Goal: Transaction & Acquisition: Purchase product/service

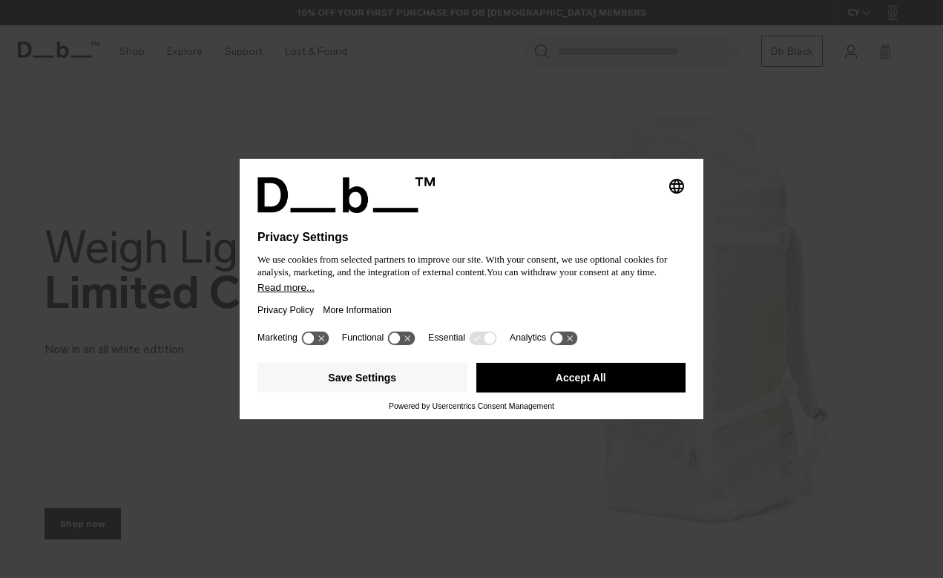
click at [679, 177] on icon "Select language" at bounding box center [677, 186] width 18 height 18
click at [712, 177] on div "Privacy Settings We use cookies from selected partners to improve our site. Wit…" at bounding box center [471, 289] width 943 height 578
click at [563, 386] on button "Accept All" at bounding box center [582, 378] width 210 height 30
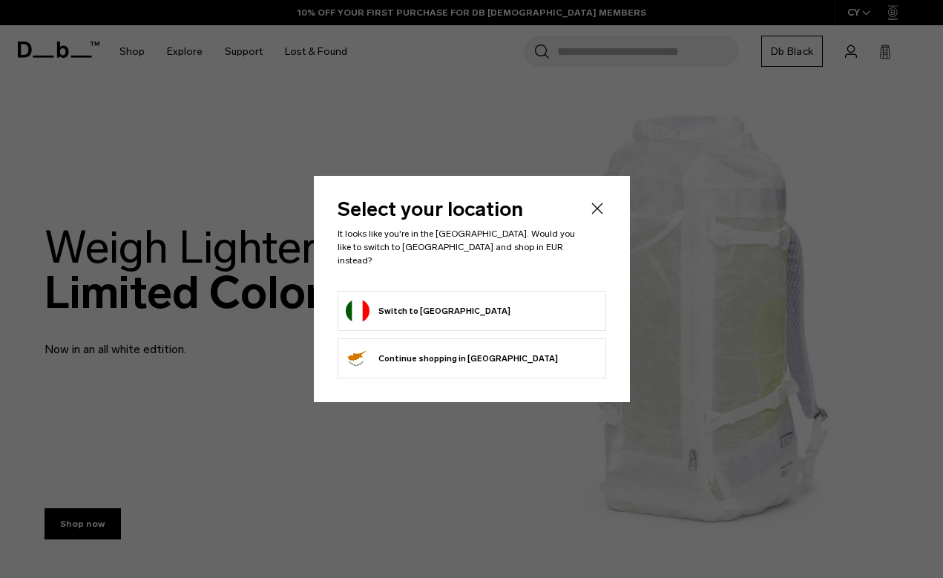
click at [410, 305] on button "Switch to Italy" at bounding box center [428, 311] width 165 height 24
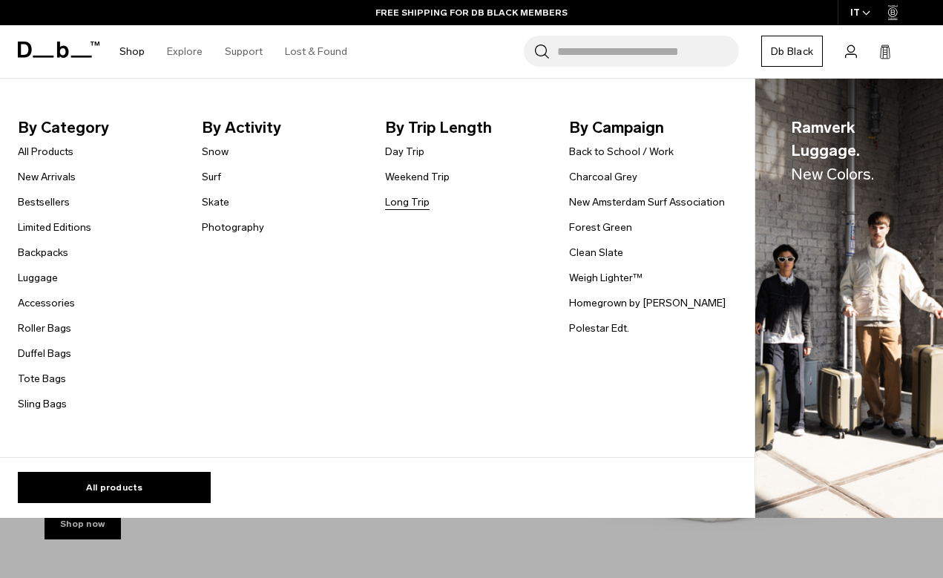
click at [401, 200] on link "Long Trip" at bounding box center [407, 202] width 45 height 16
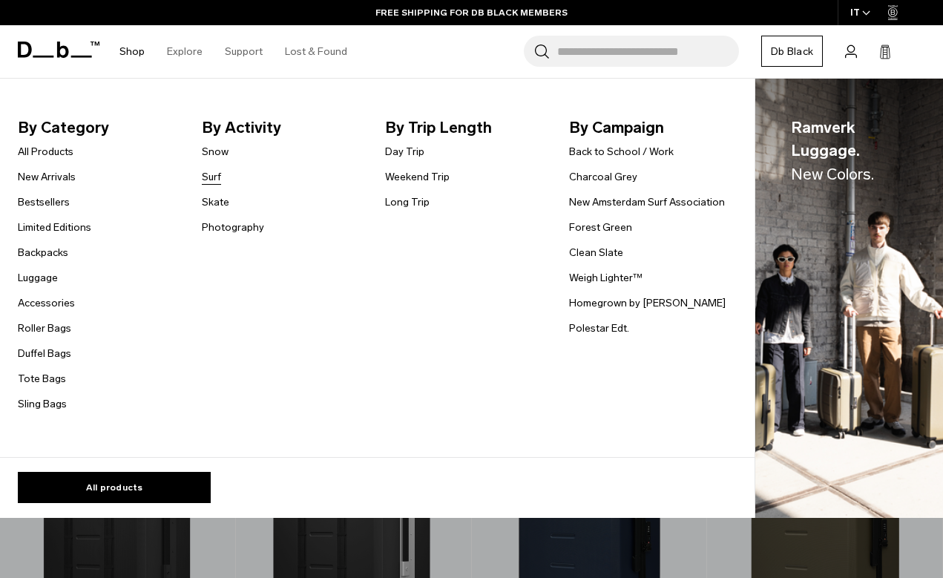
click at [212, 176] on link "Surf" at bounding box center [211, 177] width 19 height 16
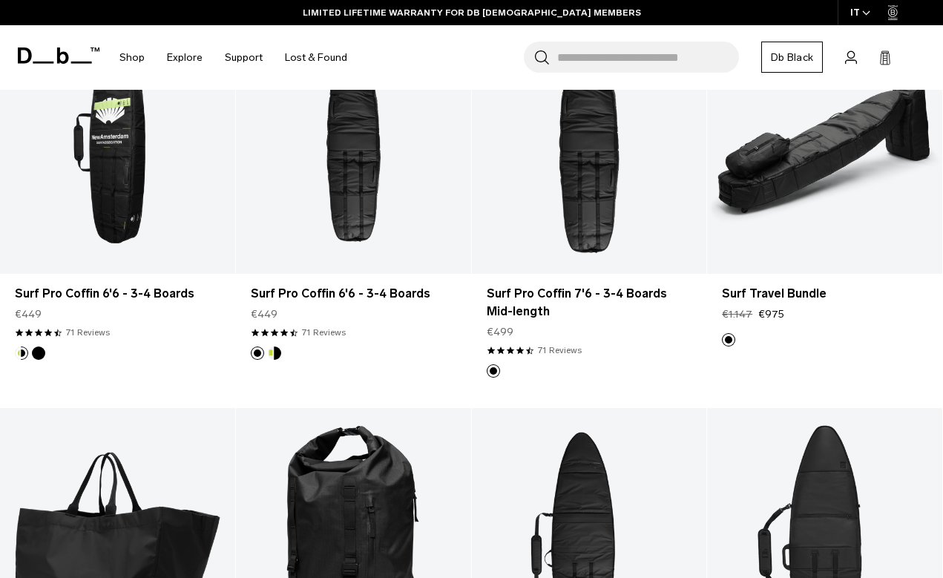
scroll to position [261, 0]
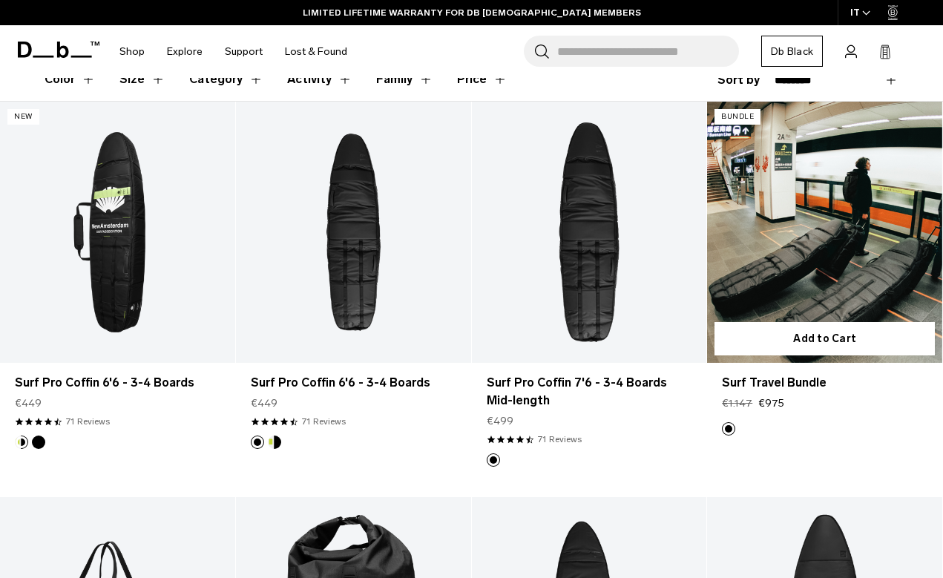
click at [747, 284] on link "Surf Travel Bundle" at bounding box center [824, 232] width 235 height 261
click at [744, 254] on link "Surf Travel Bundle" at bounding box center [824, 232] width 235 height 261
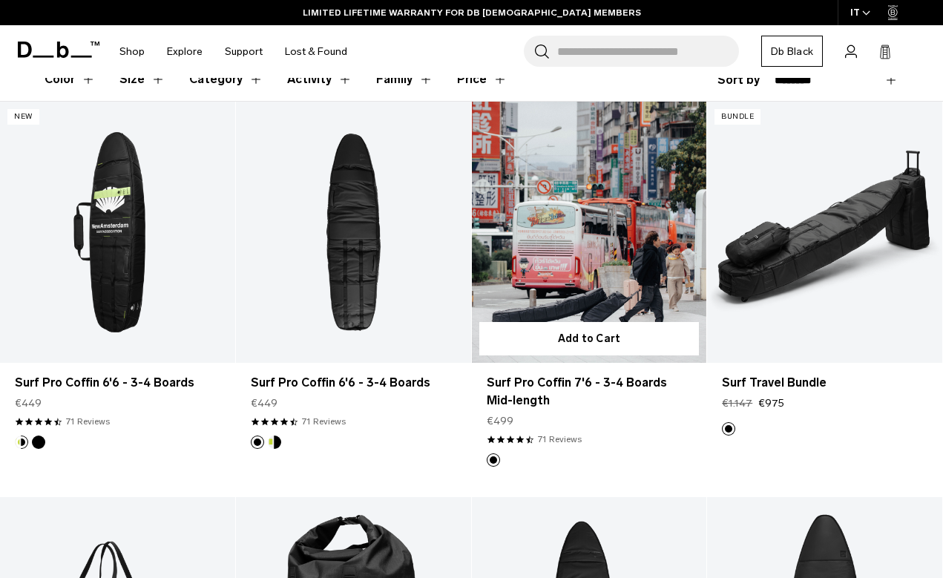
click at [557, 214] on link "Surf Pro Coffin 7'6 - 3-4 Boards Mid-length" at bounding box center [589, 232] width 235 height 261
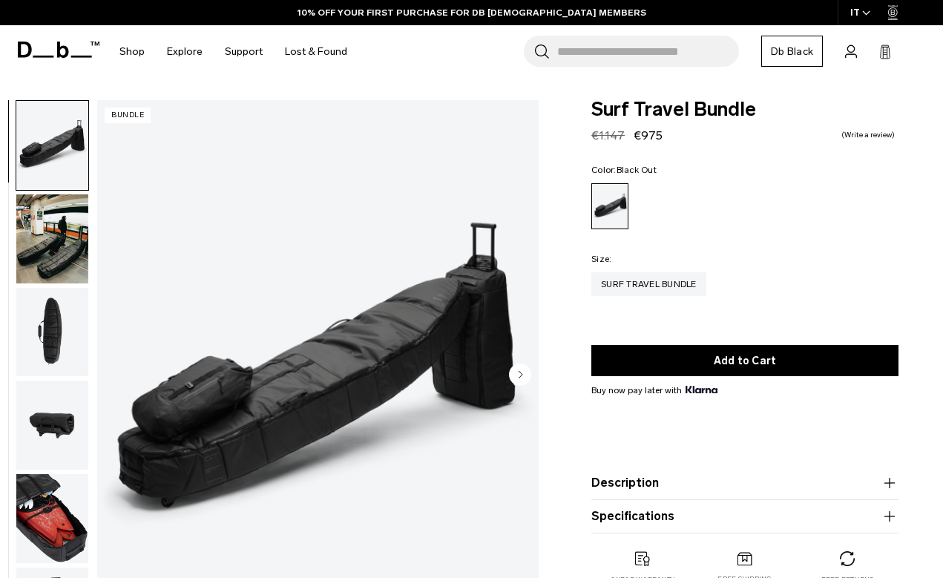
click at [35, 332] on img "button" at bounding box center [52, 332] width 72 height 89
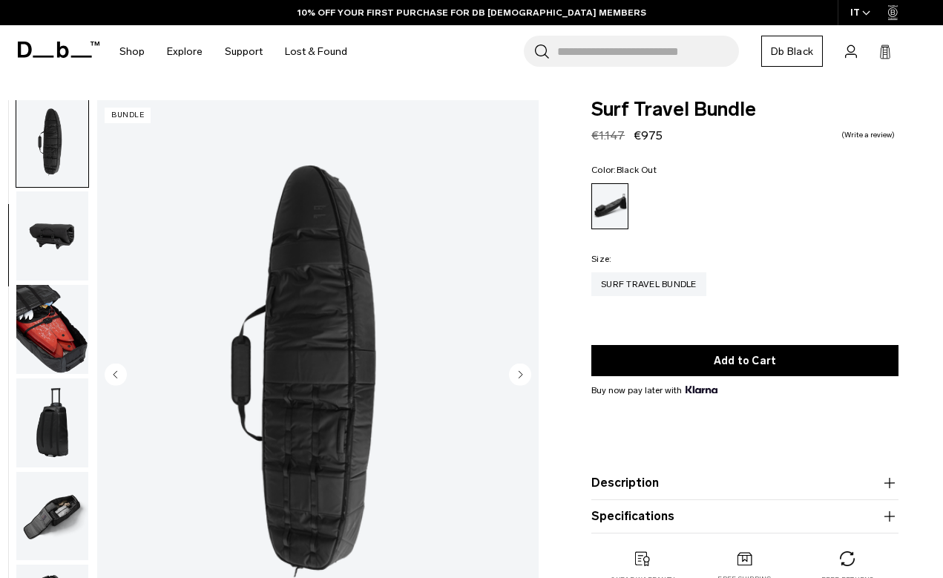
click at [51, 325] on img "button" at bounding box center [52, 329] width 72 height 89
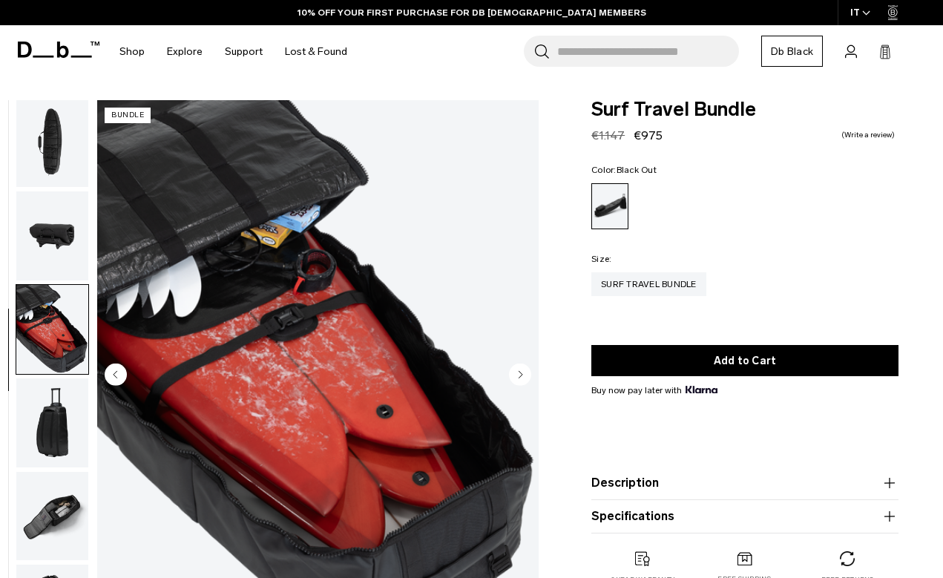
scroll to position [378, 0]
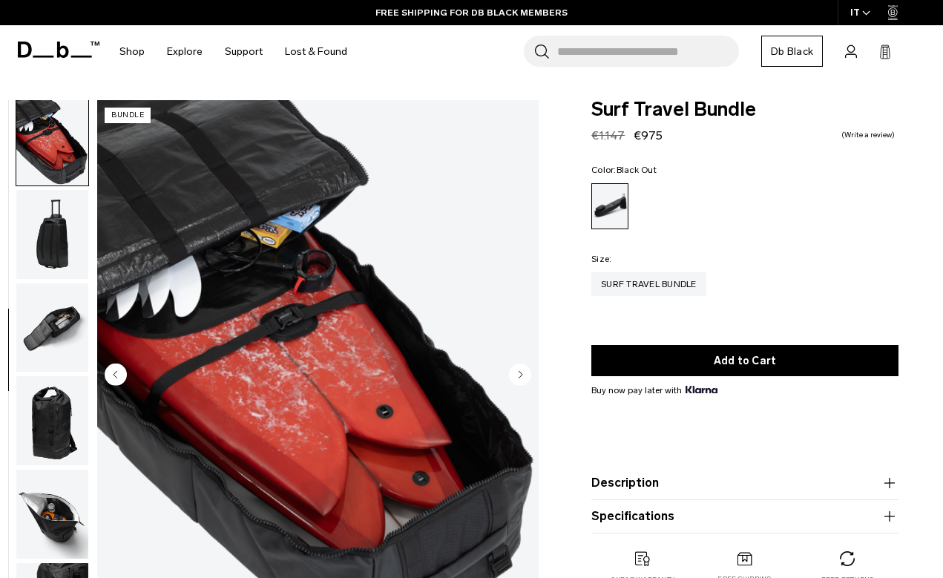
click at [51, 325] on img "button" at bounding box center [52, 328] width 72 height 89
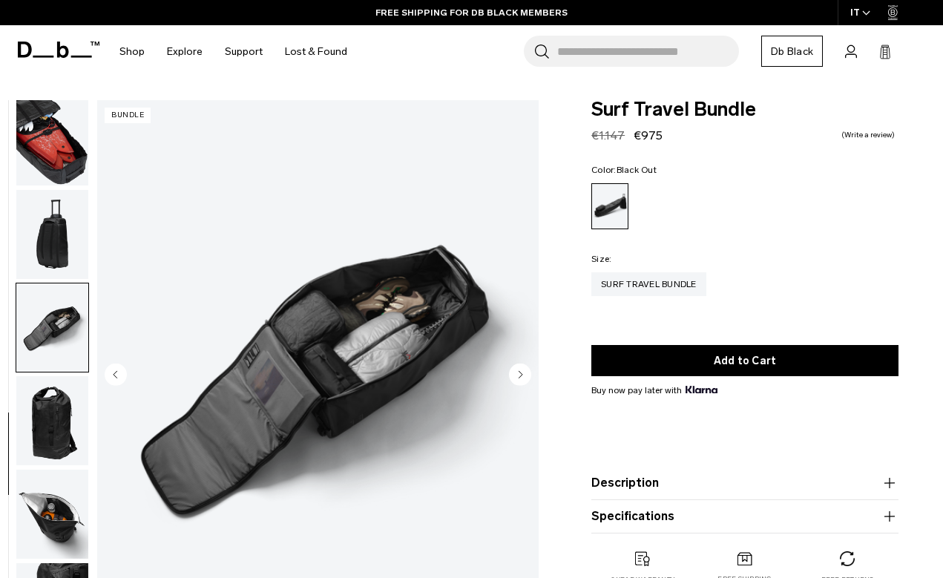
scroll to position [390, 0]
click at [51, 325] on img "button" at bounding box center [52, 326] width 72 height 89
click at [50, 353] on img "button" at bounding box center [52, 326] width 72 height 89
click at [48, 367] on img "button" at bounding box center [52, 326] width 72 height 89
click at [48, 390] on img "button" at bounding box center [52, 419] width 72 height 89
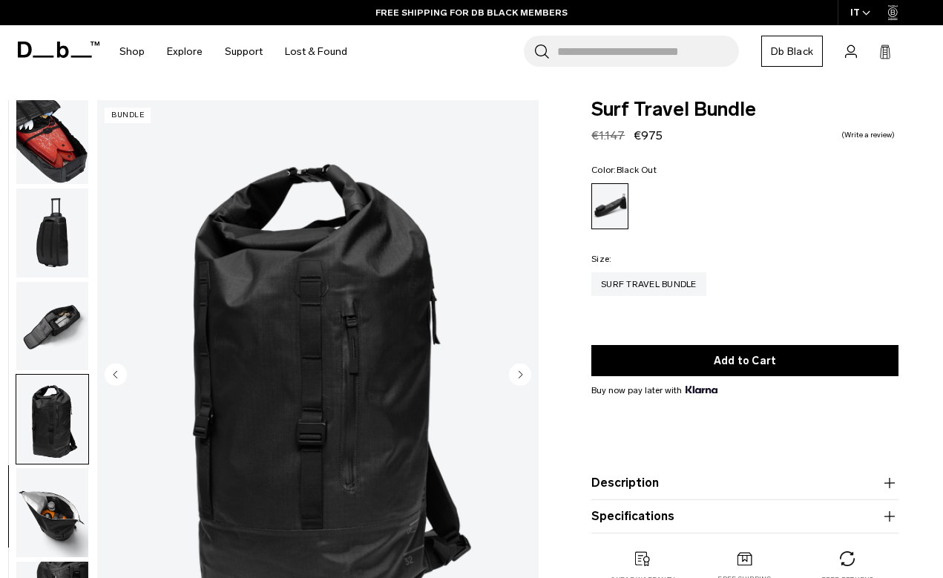
click at [46, 248] on img "button" at bounding box center [52, 233] width 72 height 89
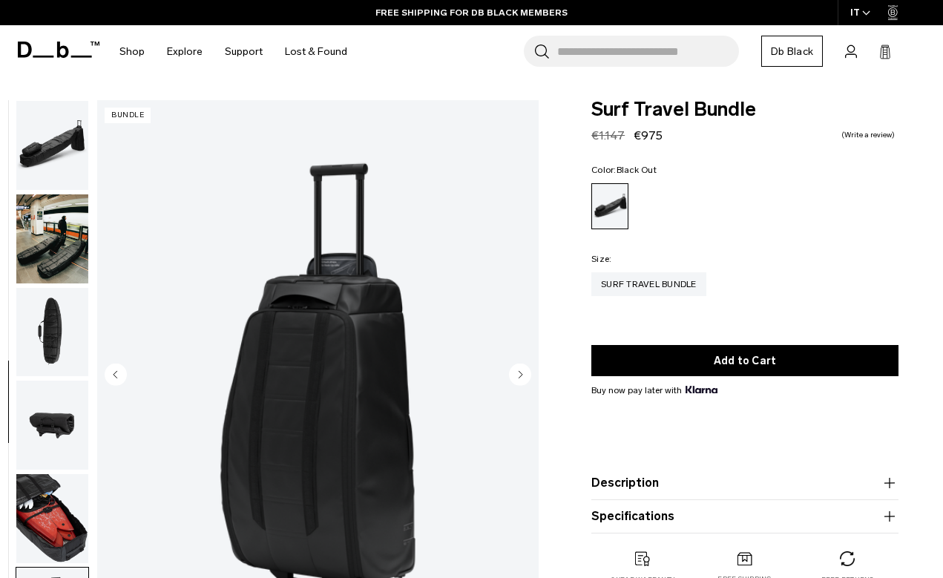
scroll to position [0, 0]
click at [48, 132] on img "button" at bounding box center [52, 145] width 72 height 89
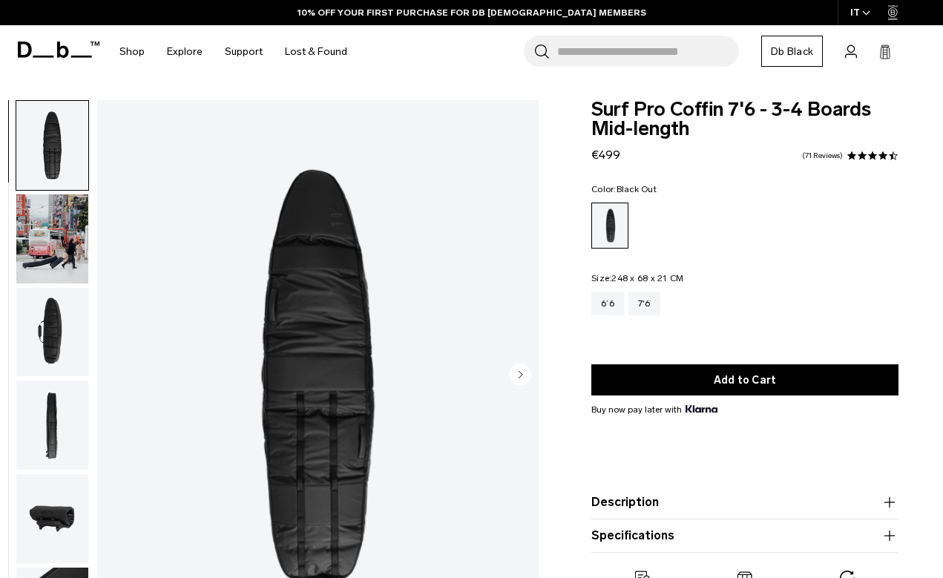
click at [40, 232] on img "button" at bounding box center [52, 238] width 72 height 89
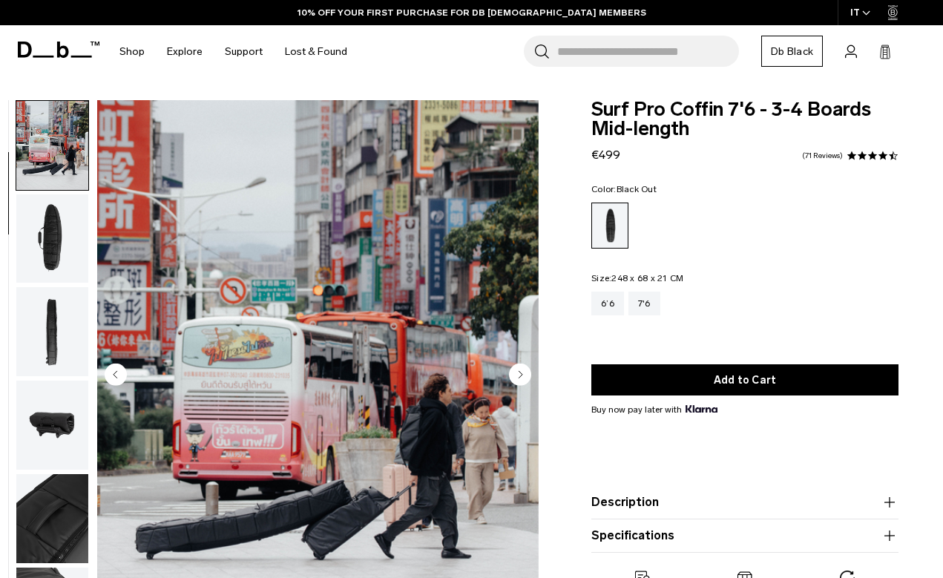
scroll to position [94, 0]
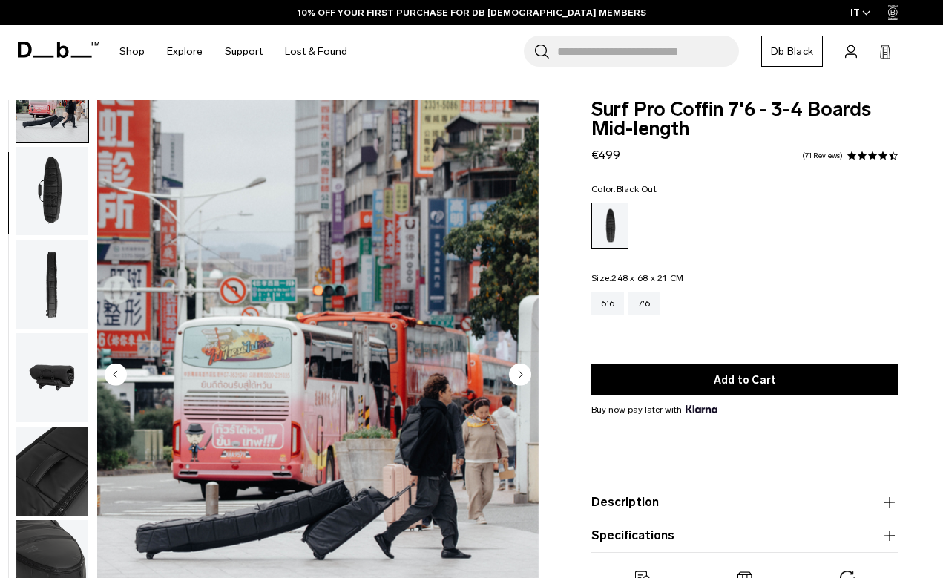
click at [39, 266] on img "button" at bounding box center [52, 284] width 72 height 89
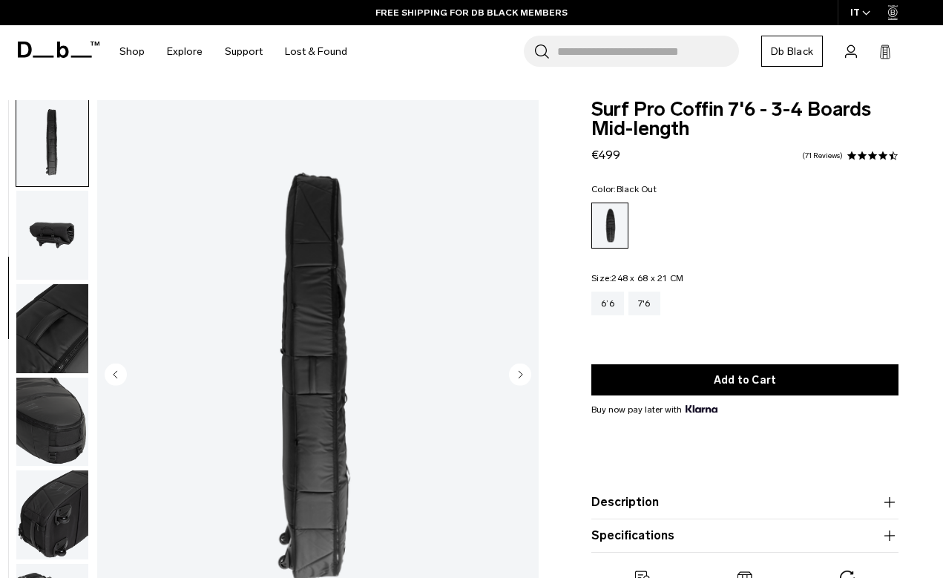
scroll to position [0, 0]
click at [52, 249] on img "button" at bounding box center [52, 235] width 72 height 89
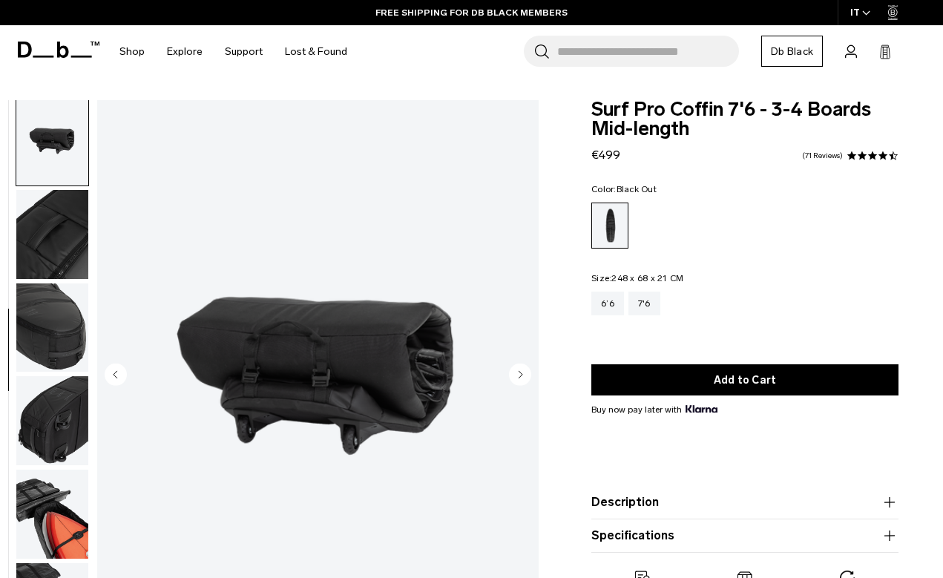
click at [52, 308] on img "button" at bounding box center [52, 328] width 72 height 89
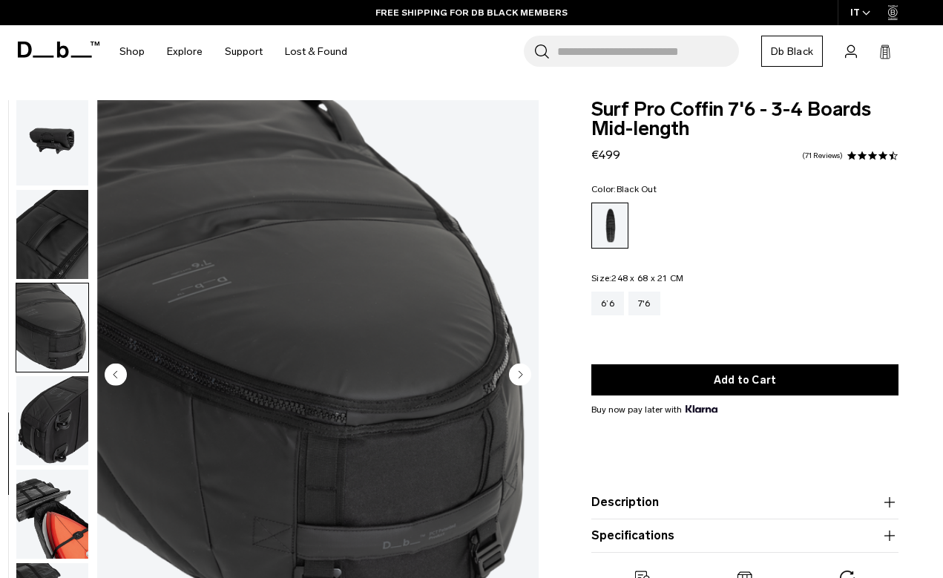
scroll to position [390, 0]
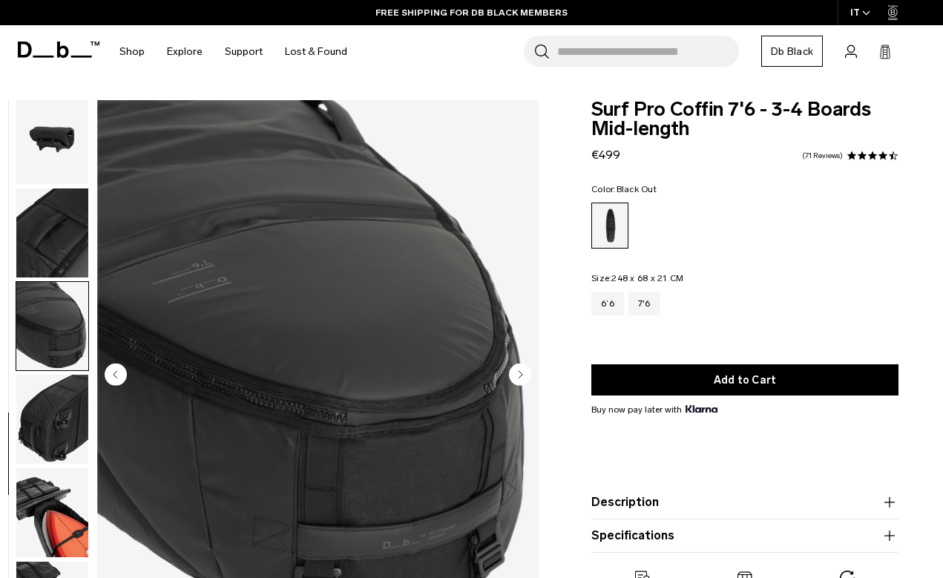
click at [51, 315] on img "button" at bounding box center [52, 326] width 72 height 89
click at [50, 406] on img "button" at bounding box center [52, 419] width 72 height 89
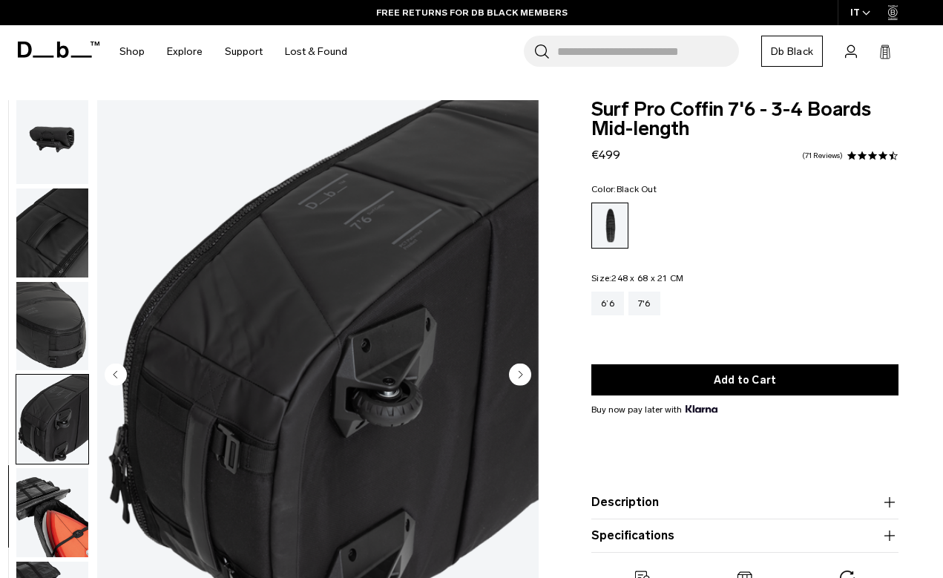
click at [47, 478] on img "button" at bounding box center [52, 512] width 72 height 89
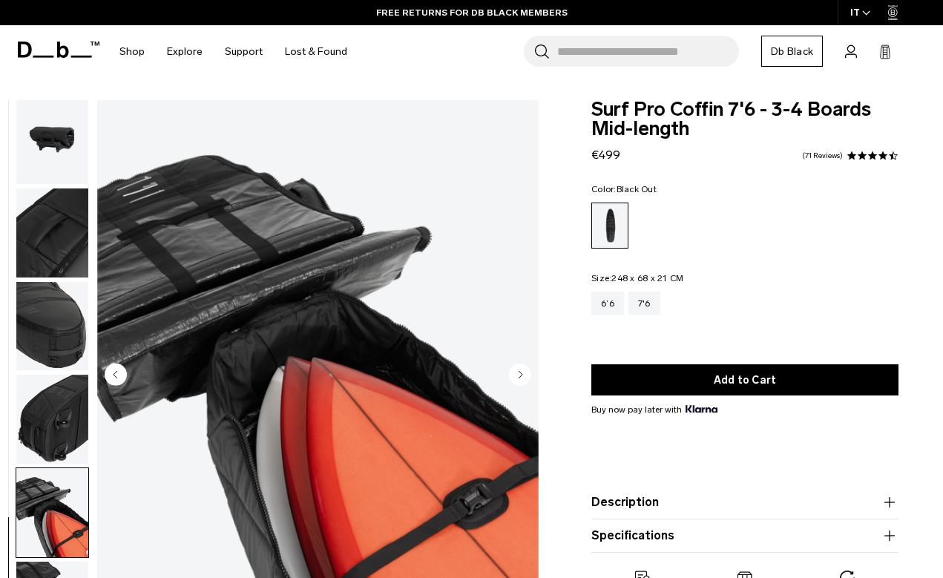
scroll to position [73, 0]
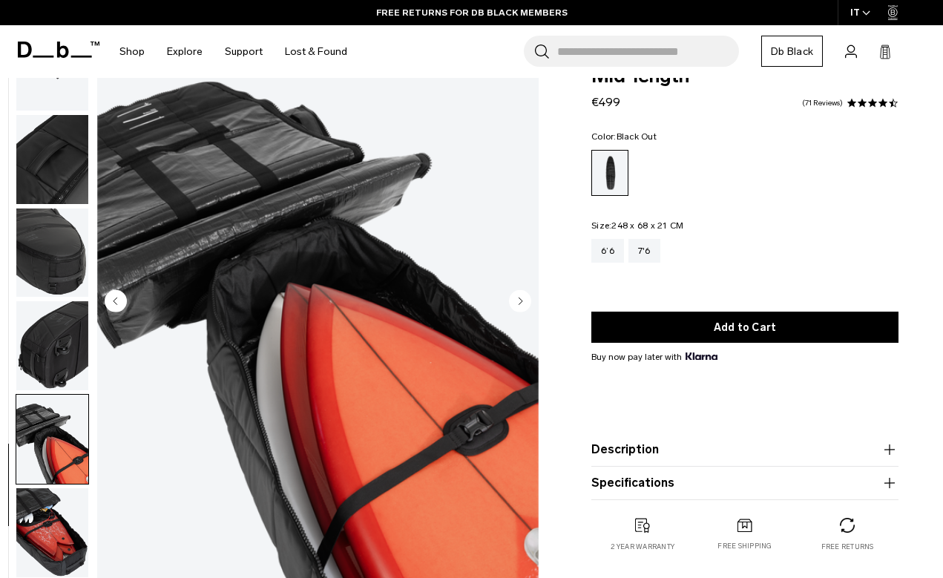
click at [42, 514] on img "button" at bounding box center [52, 532] width 72 height 89
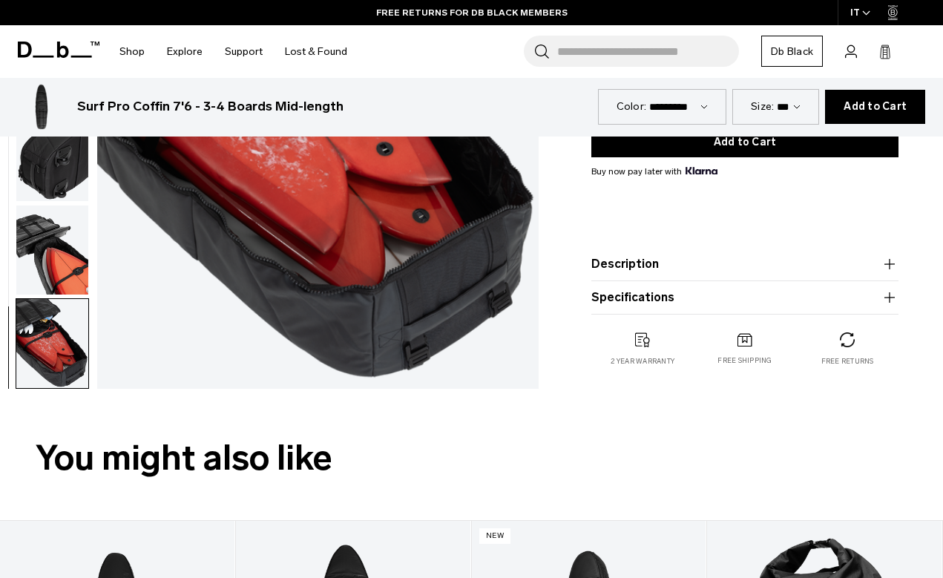
scroll to position [675, 0]
